Goal: Information Seeking & Learning: Learn about a topic

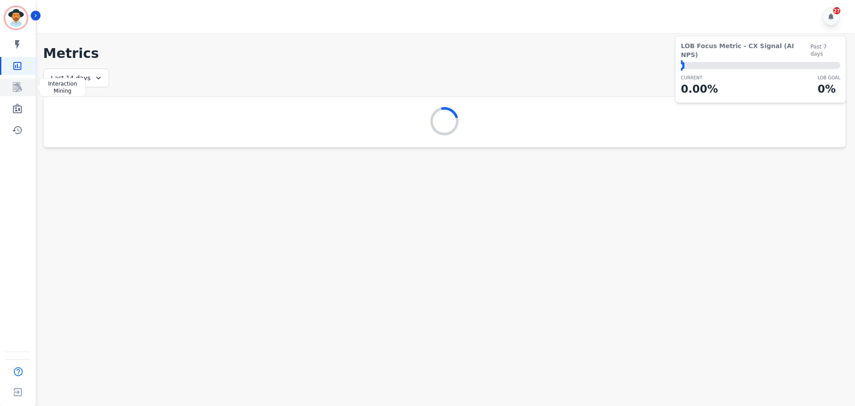
click at [16, 88] on icon "Sidebar" at bounding box center [17, 87] width 9 height 10
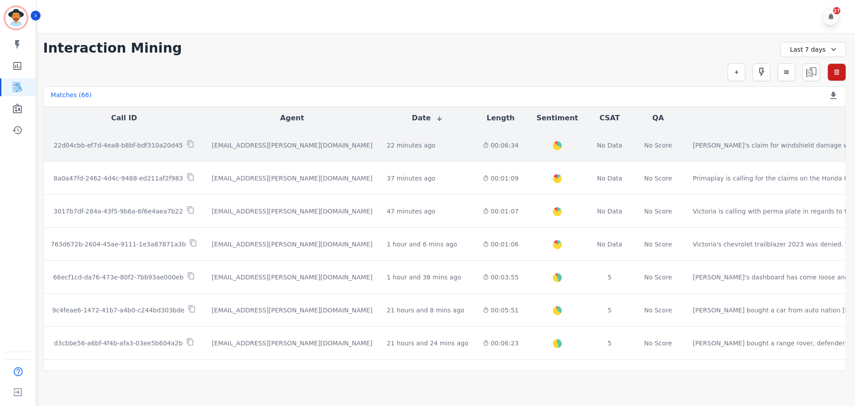
click at [149, 139] on td "22d04cbb-ef7d-4ea8-b8bf-bdf310a20d45" at bounding box center [124, 145] width 161 height 33
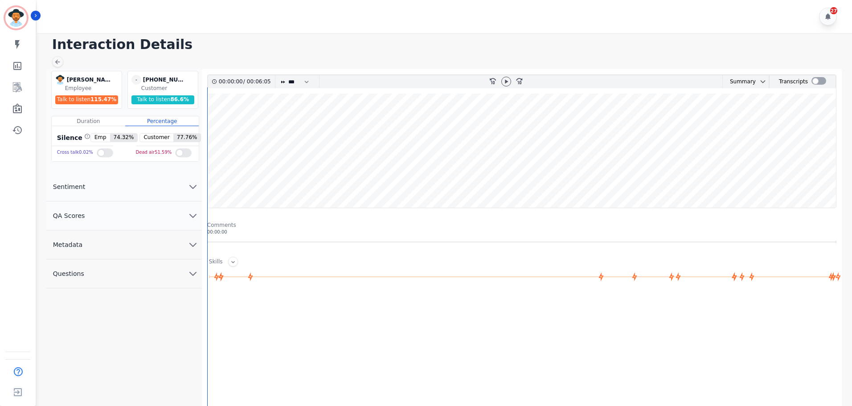
click at [217, 129] on wave at bounding box center [522, 151] width 628 height 114
click at [503, 81] on icon at bounding box center [505, 81] width 7 height 7
click at [293, 130] on wave at bounding box center [522, 151] width 628 height 114
click at [312, 127] on wave at bounding box center [522, 151] width 628 height 114
drag, startPoint x: 337, startPoint y: 125, endPoint x: 343, endPoint y: 125, distance: 5.8
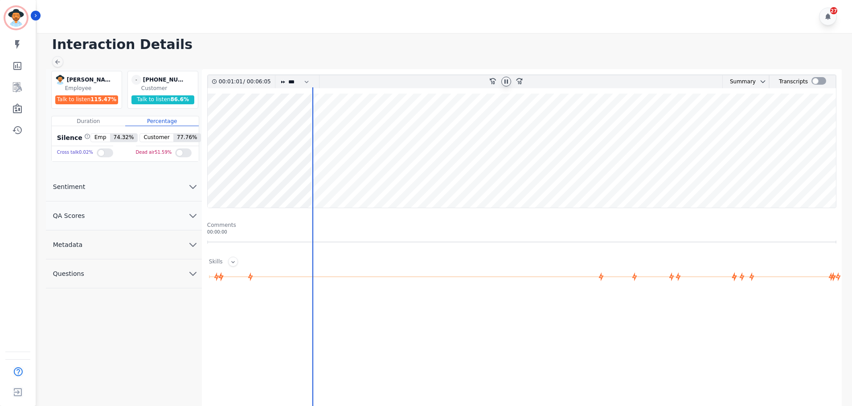
click at [337, 125] on wave at bounding box center [522, 151] width 628 height 114
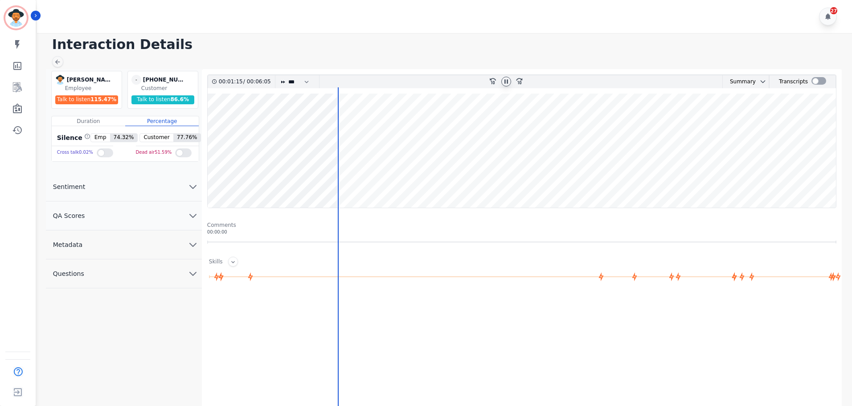
click at [519, 138] on wave at bounding box center [522, 151] width 628 height 114
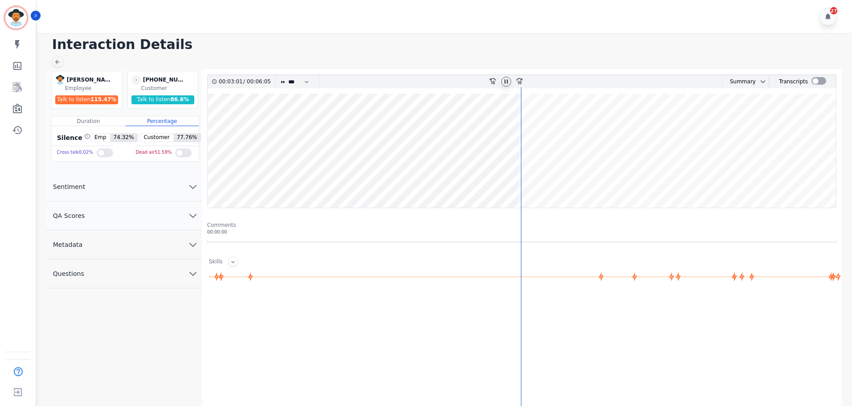
drag, startPoint x: 619, startPoint y: 147, endPoint x: 627, endPoint y: 147, distance: 7.6
click at [620, 147] on wave at bounding box center [522, 151] width 628 height 114
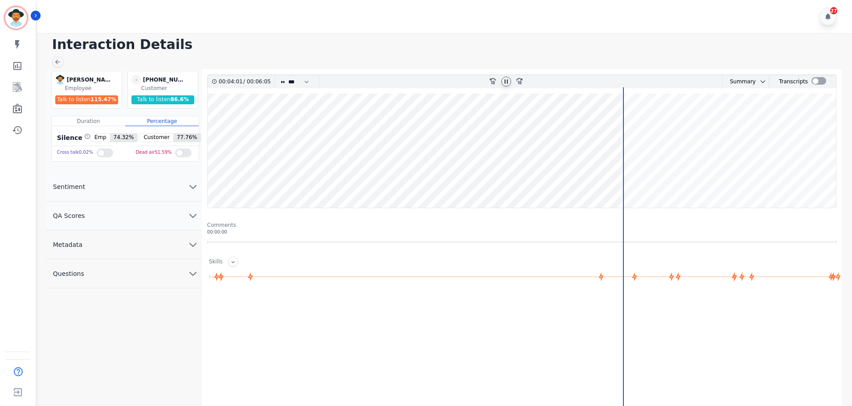
click at [536, 182] on wave at bounding box center [522, 151] width 628 height 114
click at [604, 184] on wave at bounding box center [522, 151] width 628 height 114
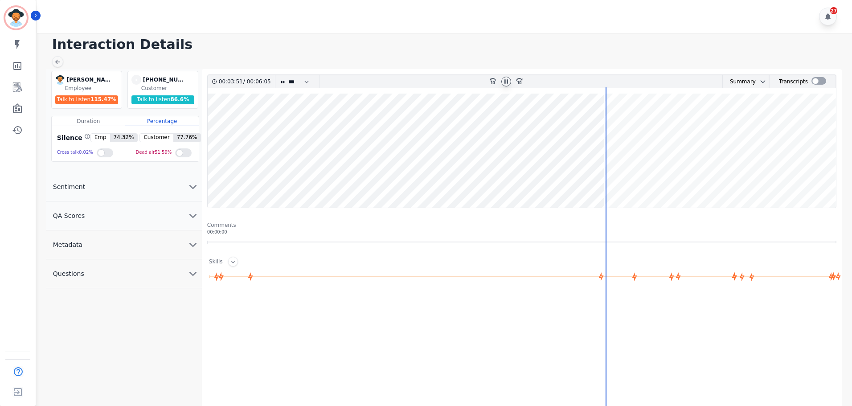
click at [629, 183] on wave at bounding box center [522, 151] width 628 height 114
click at [646, 126] on wave at bounding box center [522, 151] width 628 height 114
click at [690, 129] on wave at bounding box center [522, 151] width 628 height 114
click at [736, 129] on wave at bounding box center [522, 151] width 628 height 114
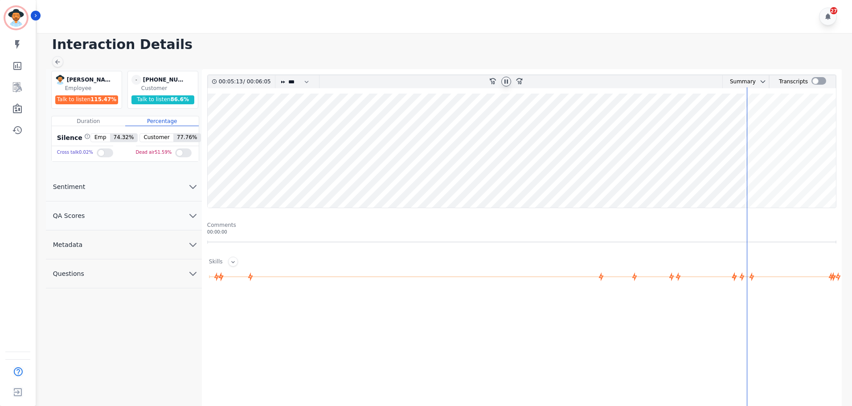
click at [507, 82] on icon at bounding box center [506, 81] width 4 height 4
click at [505, 81] on icon at bounding box center [506, 81] width 3 height 4
click at [766, 180] on wave at bounding box center [522, 151] width 628 height 114
click at [784, 177] on wave at bounding box center [522, 151] width 628 height 114
click at [803, 179] on wave at bounding box center [522, 151] width 628 height 114
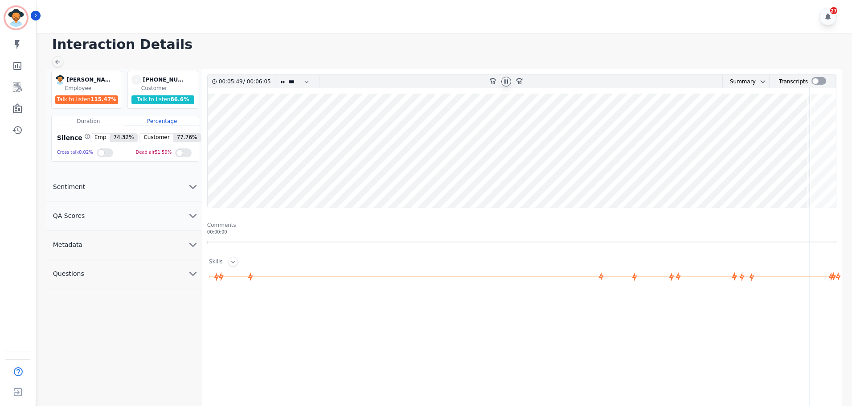
click at [819, 180] on wave at bounding box center [522, 151] width 628 height 114
click at [827, 178] on wave at bounding box center [522, 151] width 628 height 114
click at [835, 176] on wave at bounding box center [522, 151] width 628 height 114
click at [276, 140] on wave at bounding box center [522, 151] width 628 height 114
click at [510, 84] on div at bounding box center [506, 82] width 10 height 10
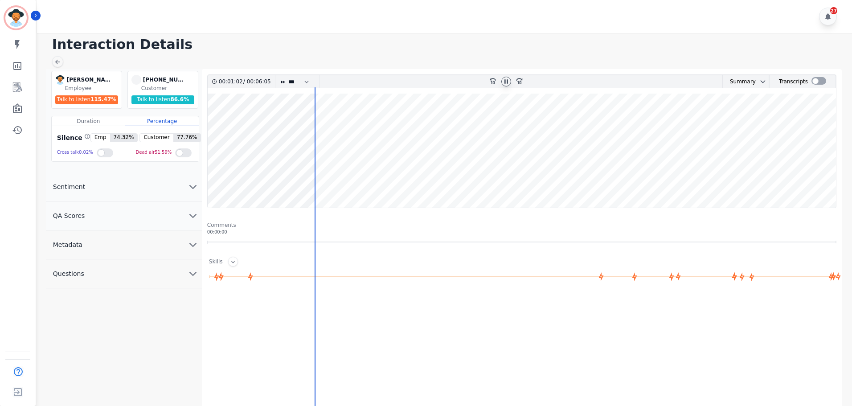
click at [510, 82] on div at bounding box center [506, 82] width 10 height 10
click at [549, 118] on wave at bounding box center [522, 151] width 628 height 114
